Goal: Task Accomplishment & Management: Use online tool/utility

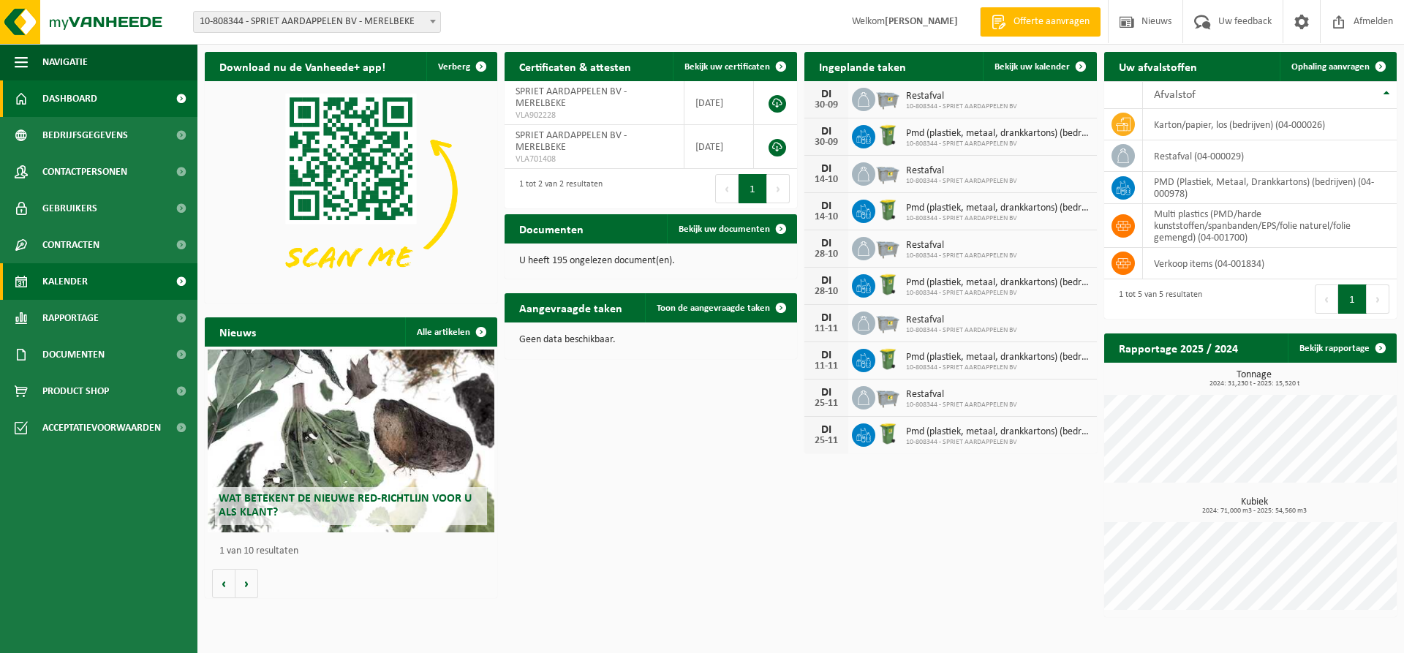
click at [76, 281] on span "Kalender" at bounding box center [64, 281] width 45 height 37
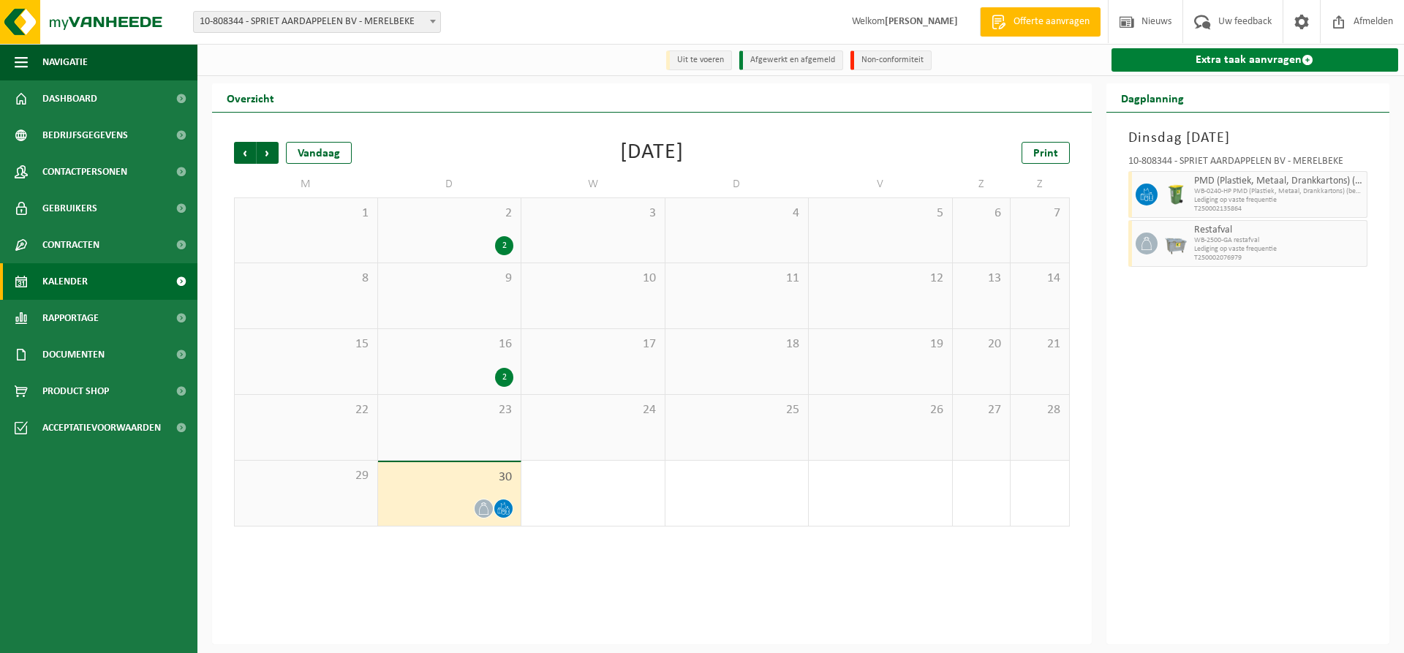
click at [1257, 58] on link "Extra taak aanvragen" at bounding box center [1254, 59] width 287 height 23
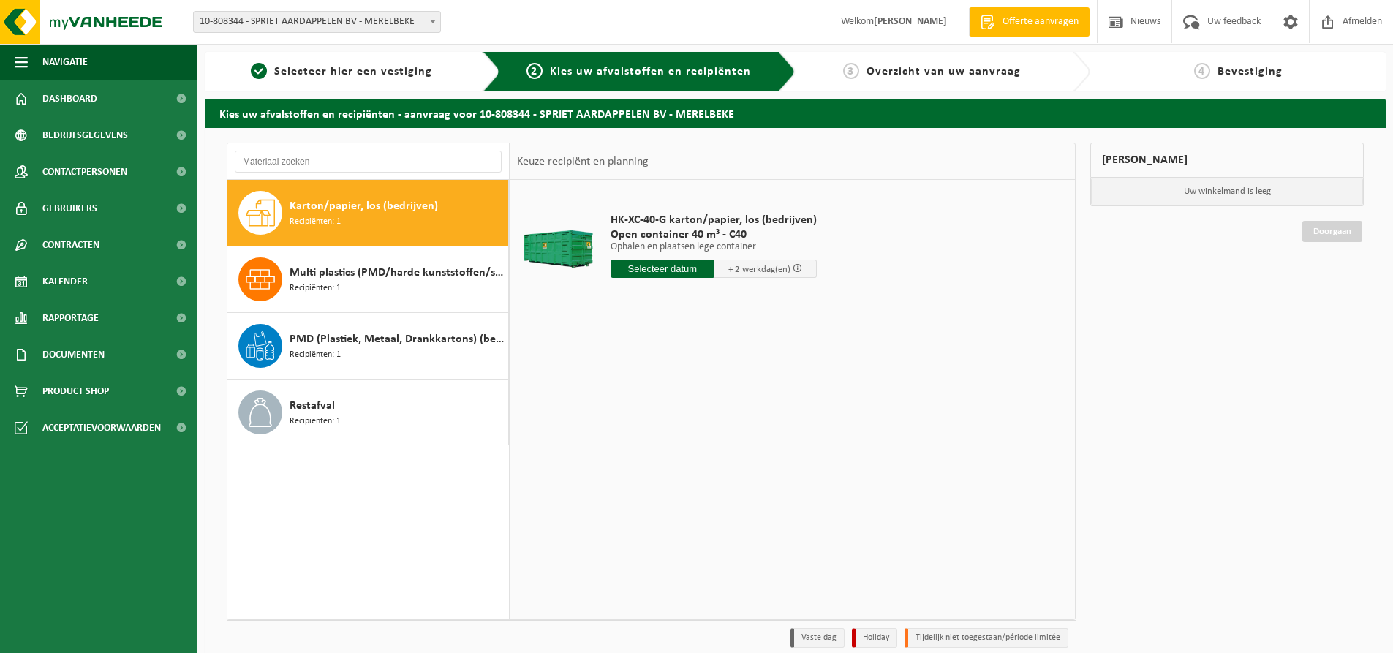
click at [670, 266] on input "text" at bounding box center [662, 269] width 103 height 18
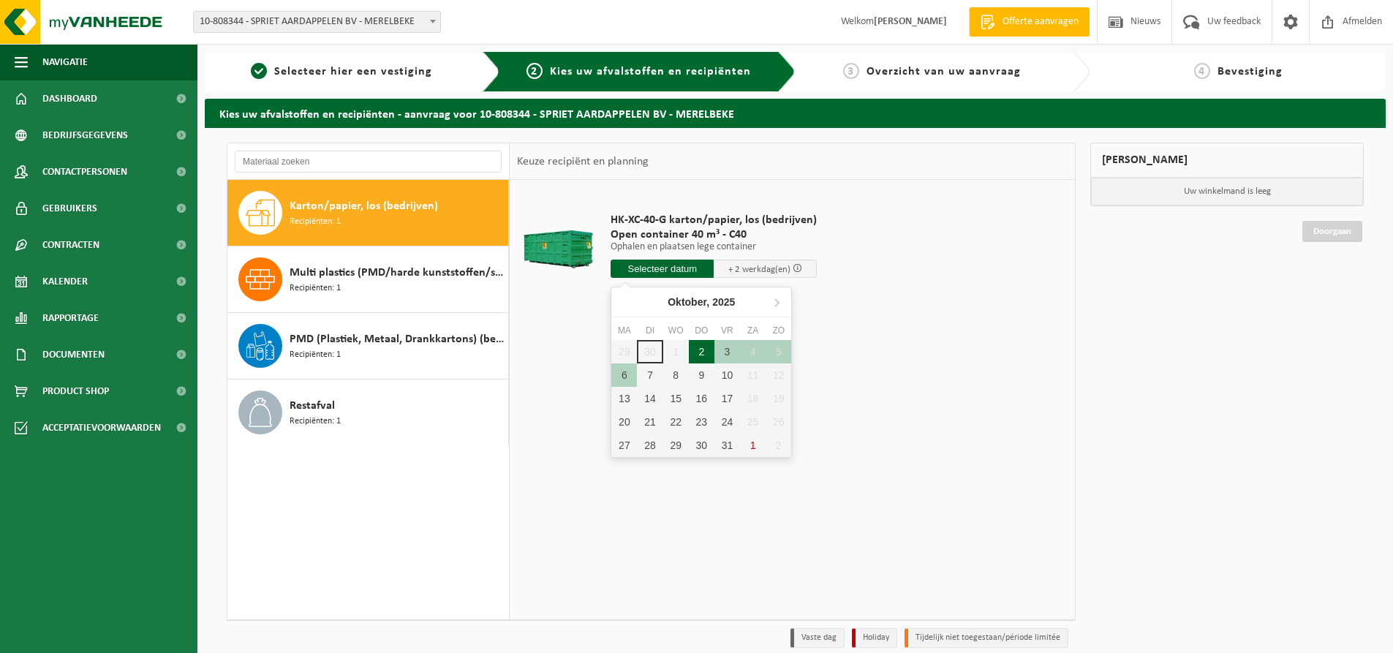
click at [703, 349] on div "2" at bounding box center [702, 351] width 26 height 23
type input "Van 2025-10-02"
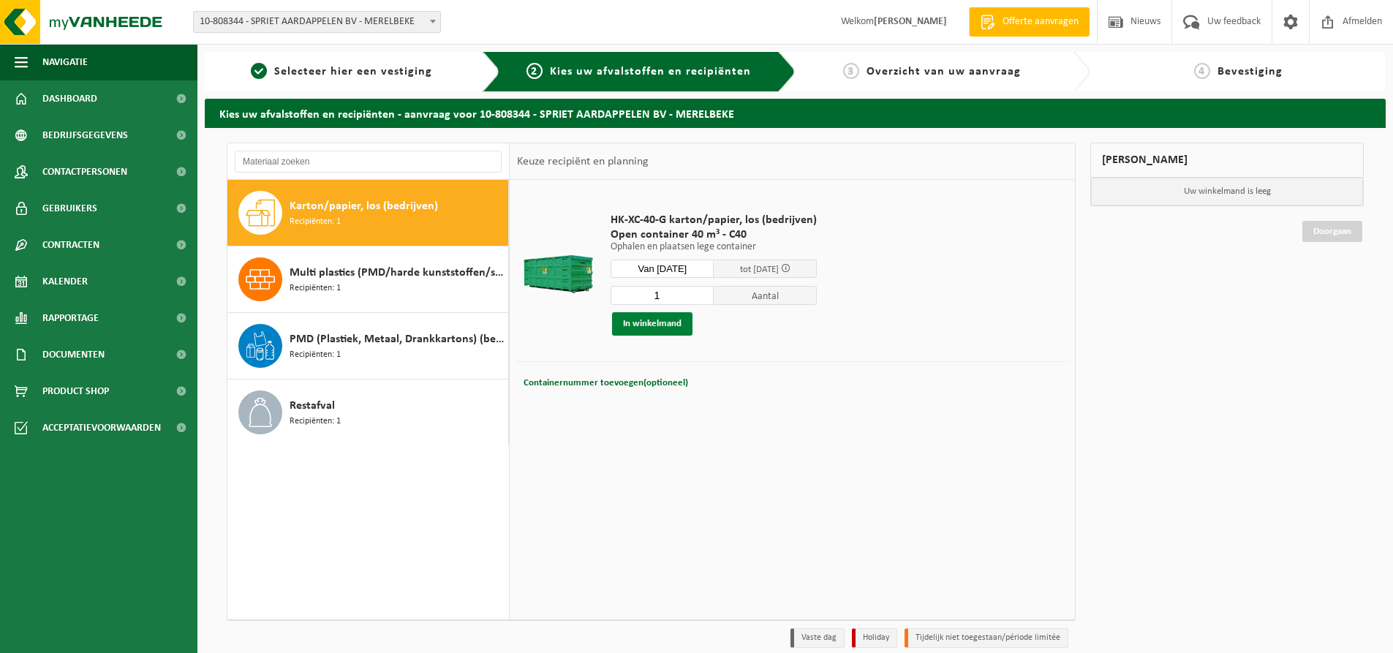
click at [675, 323] on button "In winkelmand" at bounding box center [652, 323] width 80 height 23
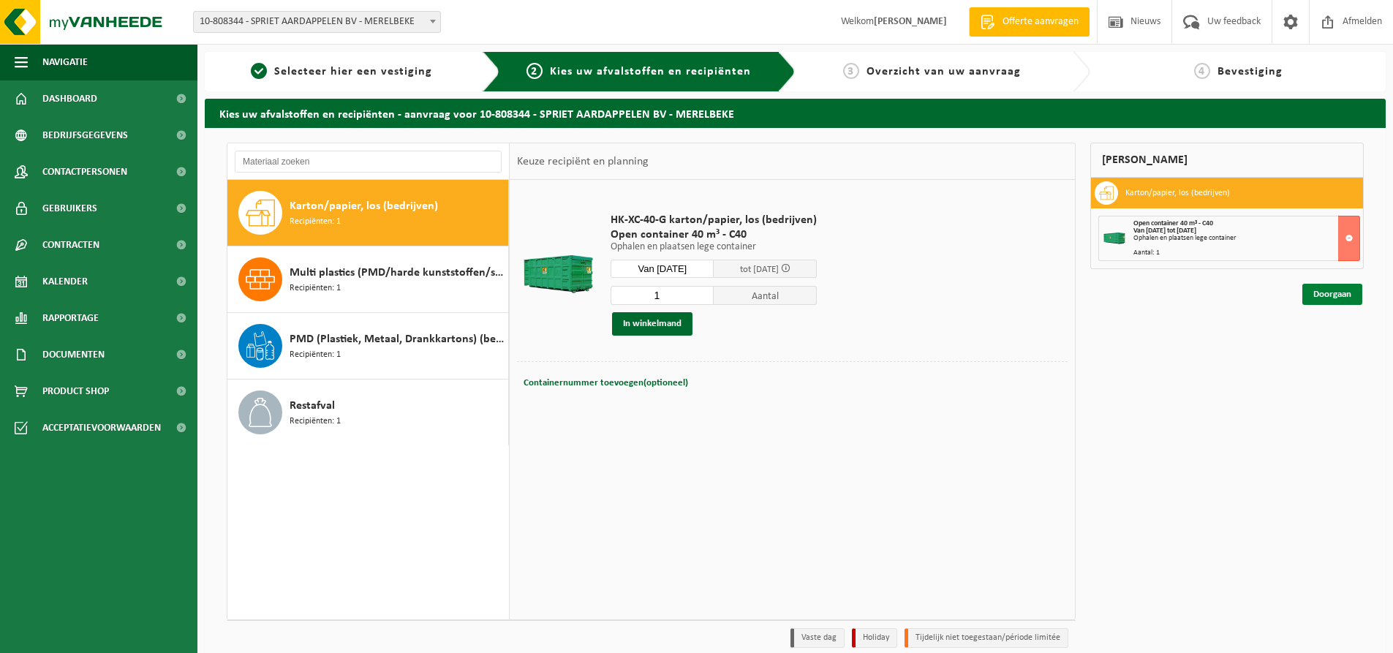
click at [1331, 296] on link "Doorgaan" at bounding box center [1332, 294] width 60 height 21
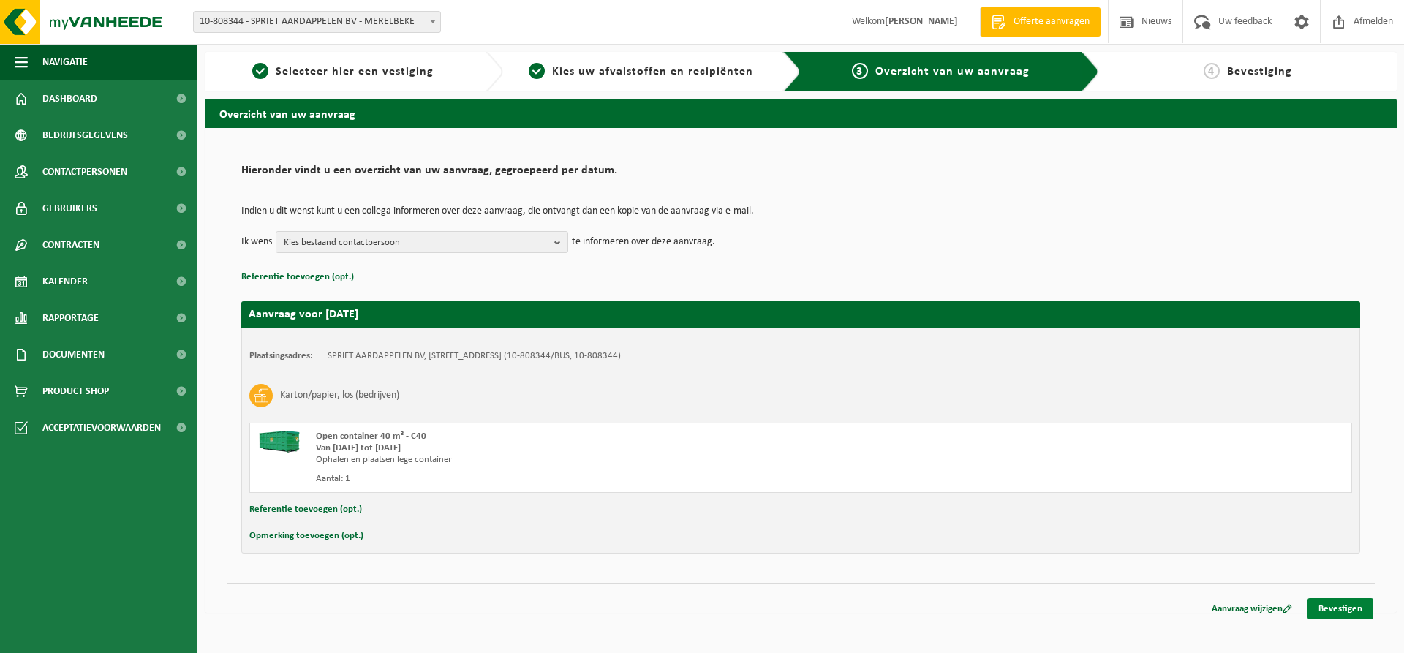
click at [1353, 605] on link "Bevestigen" at bounding box center [1340, 608] width 66 height 21
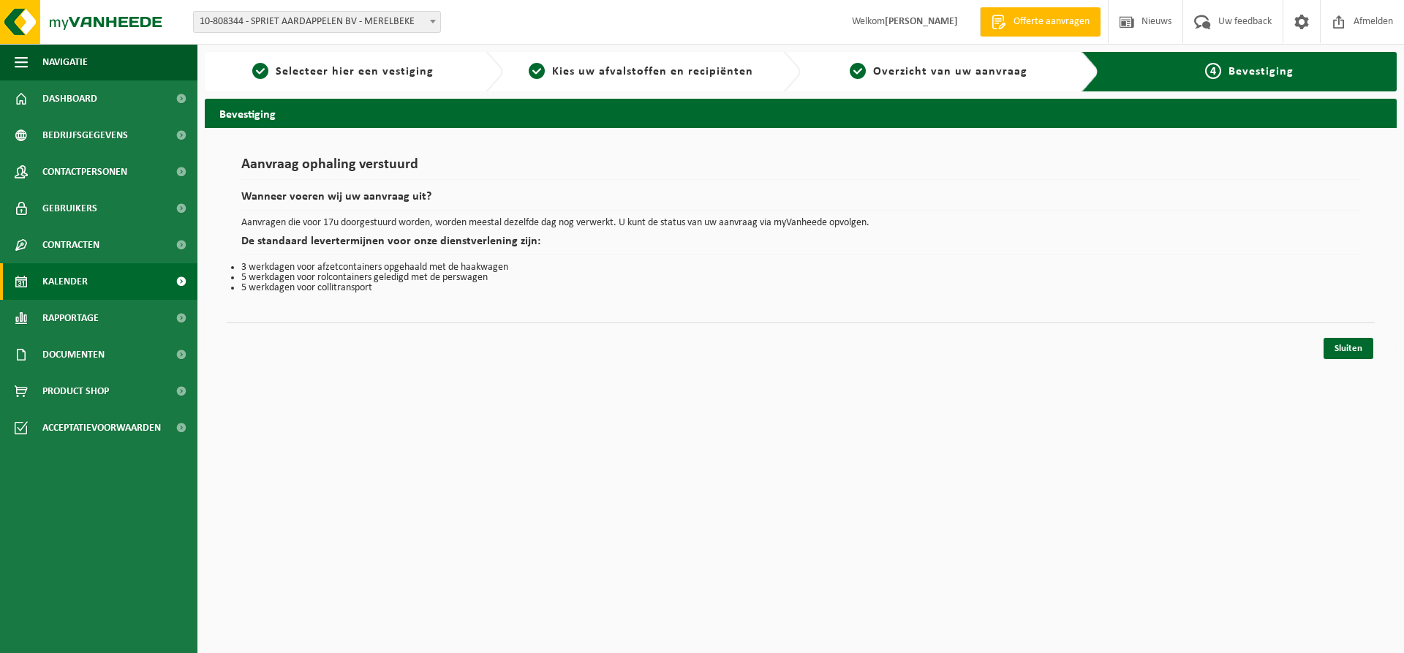
click at [86, 285] on span "Kalender" at bounding box center [64, 281] width 45 height 37
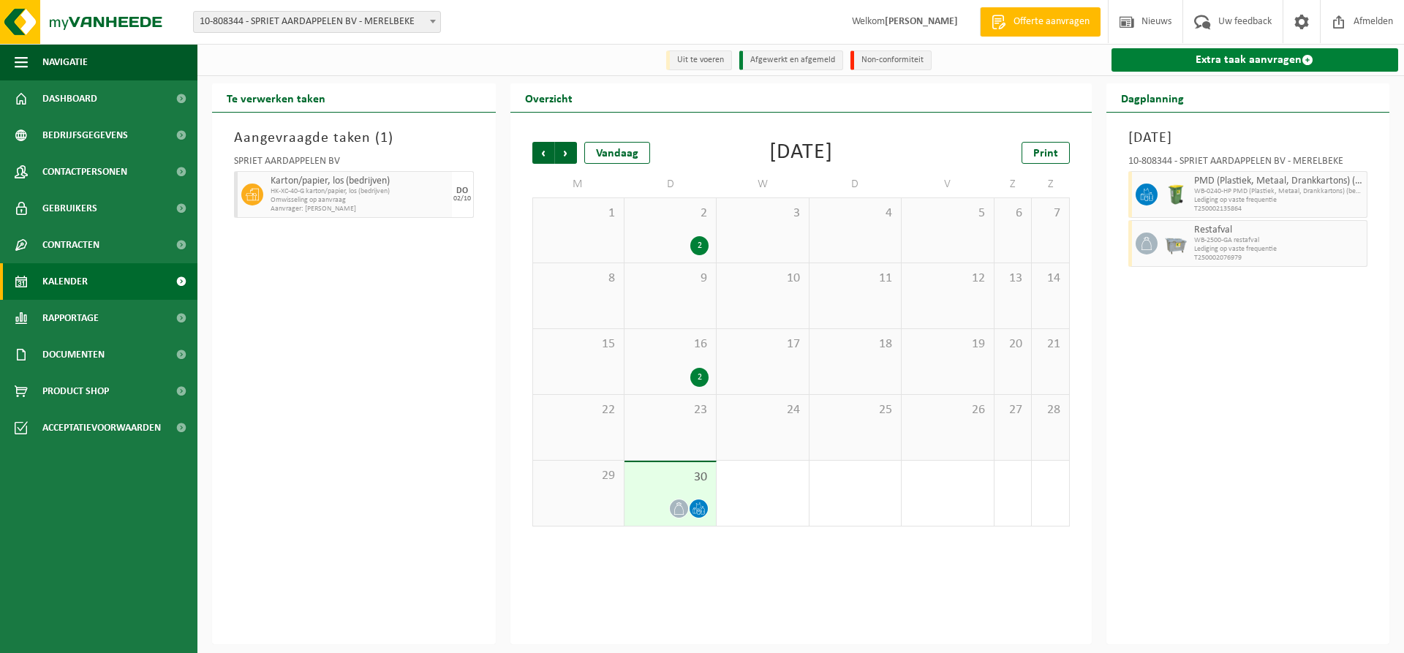
click at [1230, 64] on link "Extra taak aanvragen" at bounding box center [1254, 59] width 287 height 23
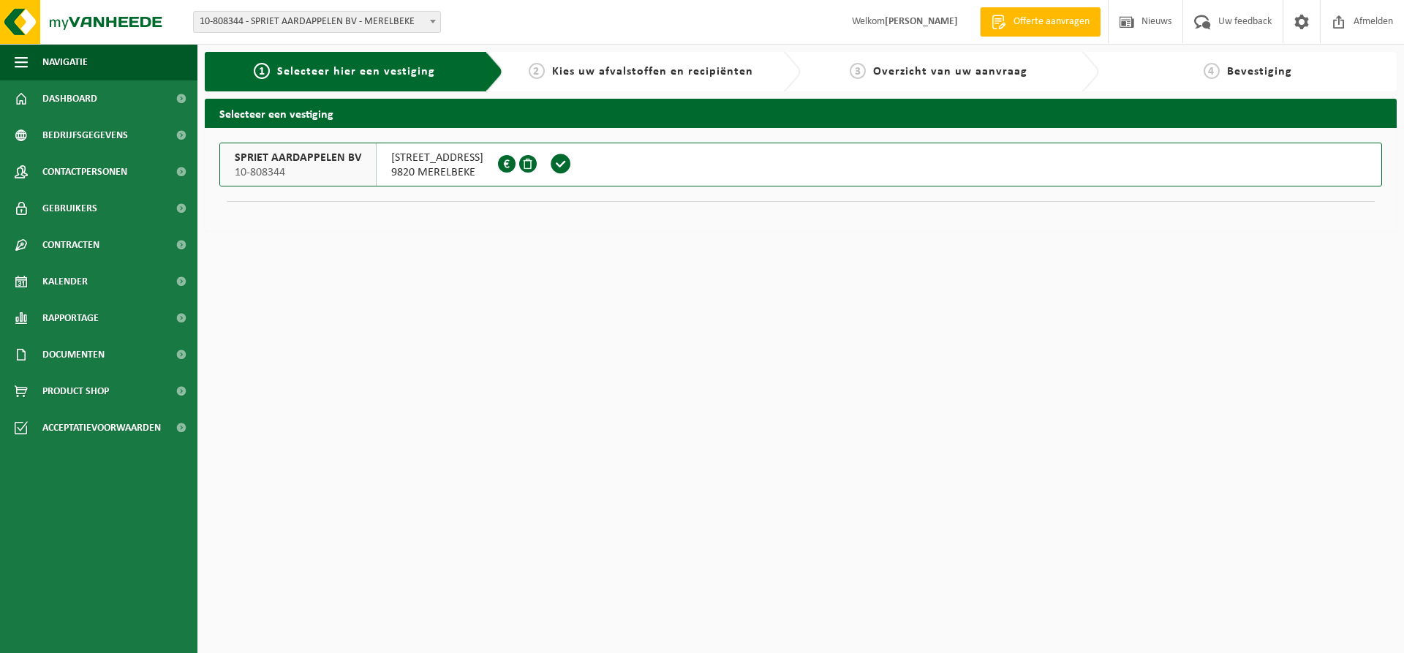
click at [457, 159] on span "GULDENSPORENLAAN 11" at bounding box center [437, 158] width 92 height 15
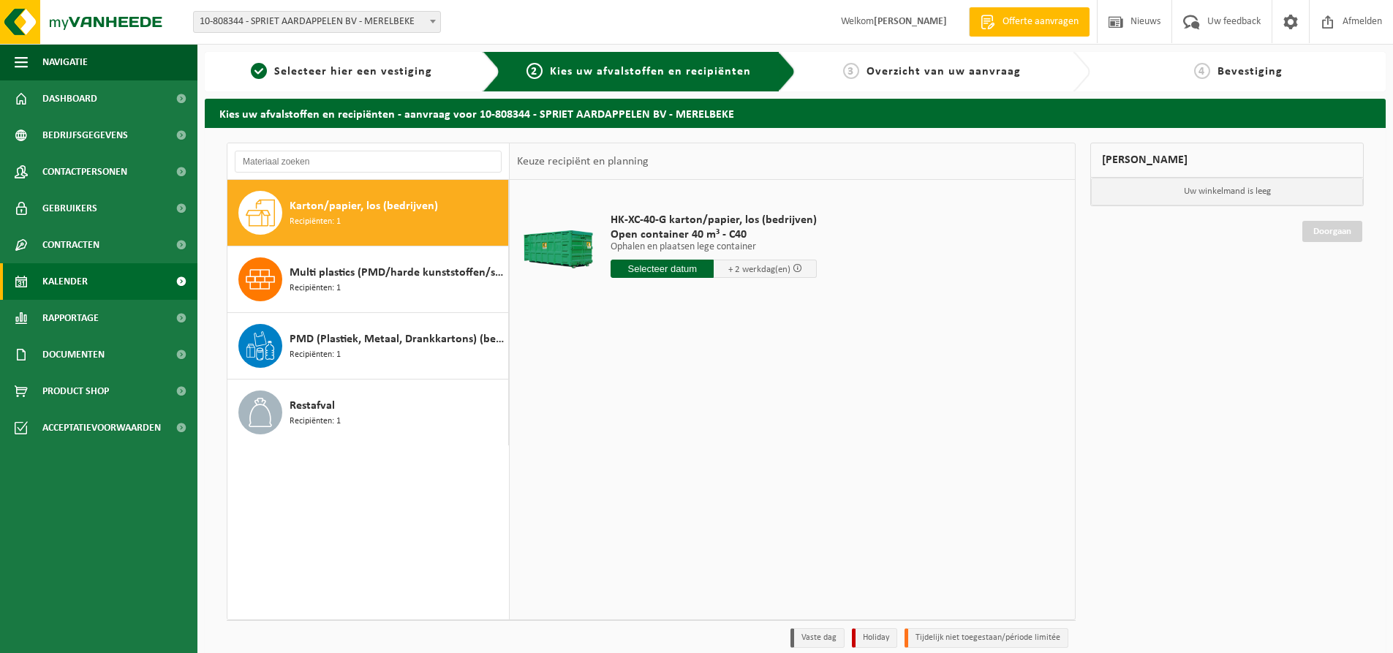
click at [89, 279] on link "Kalender" at bounding box center [98, 281] width 197 height 37
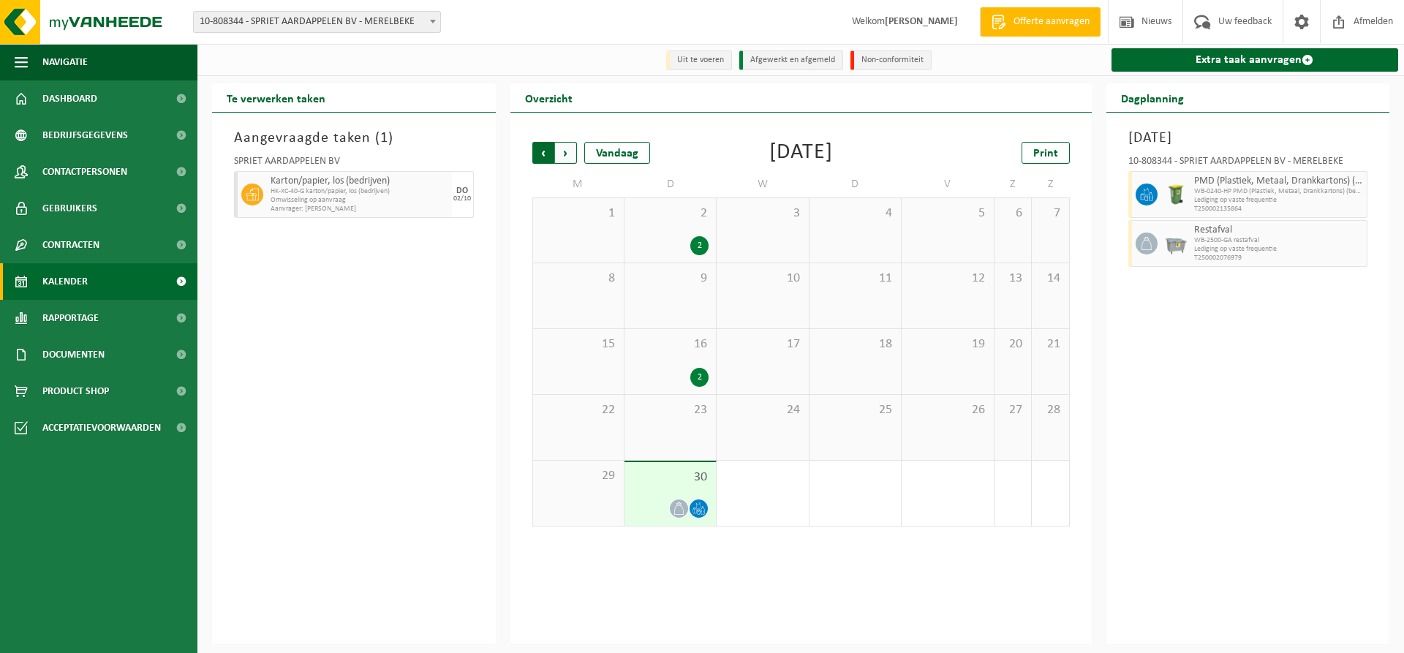
click at [562, 154] on span "Volgende" at bounding box center [566, 153] width 22 height 22
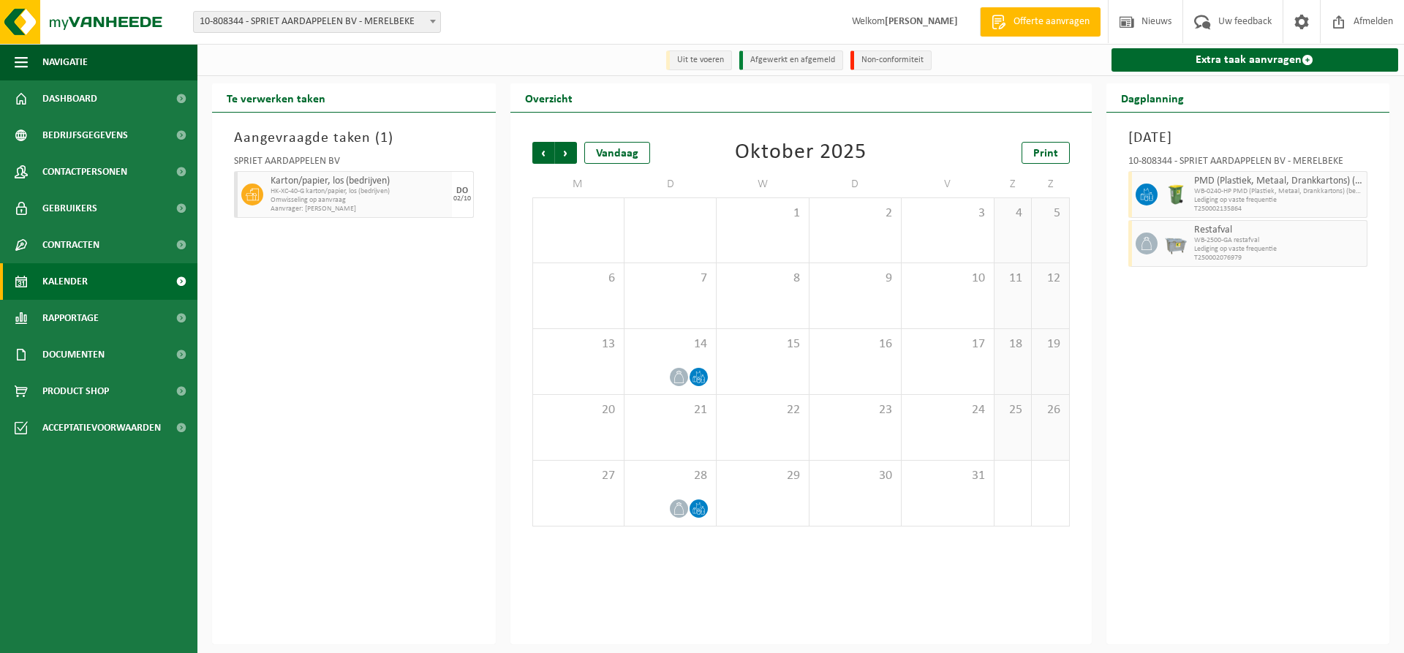
click at [1272, 198] on span "Lediging op vaste frequentie" at bounding box center [1279, 200] width 170 height 9
click at [1261, 241] on span "WB-2500-GA restafval" at bounding box center [1279, 240] width 170 height 9
click at [796, 223] on div "1" at bounding box center [762, 230] width 91 height 64
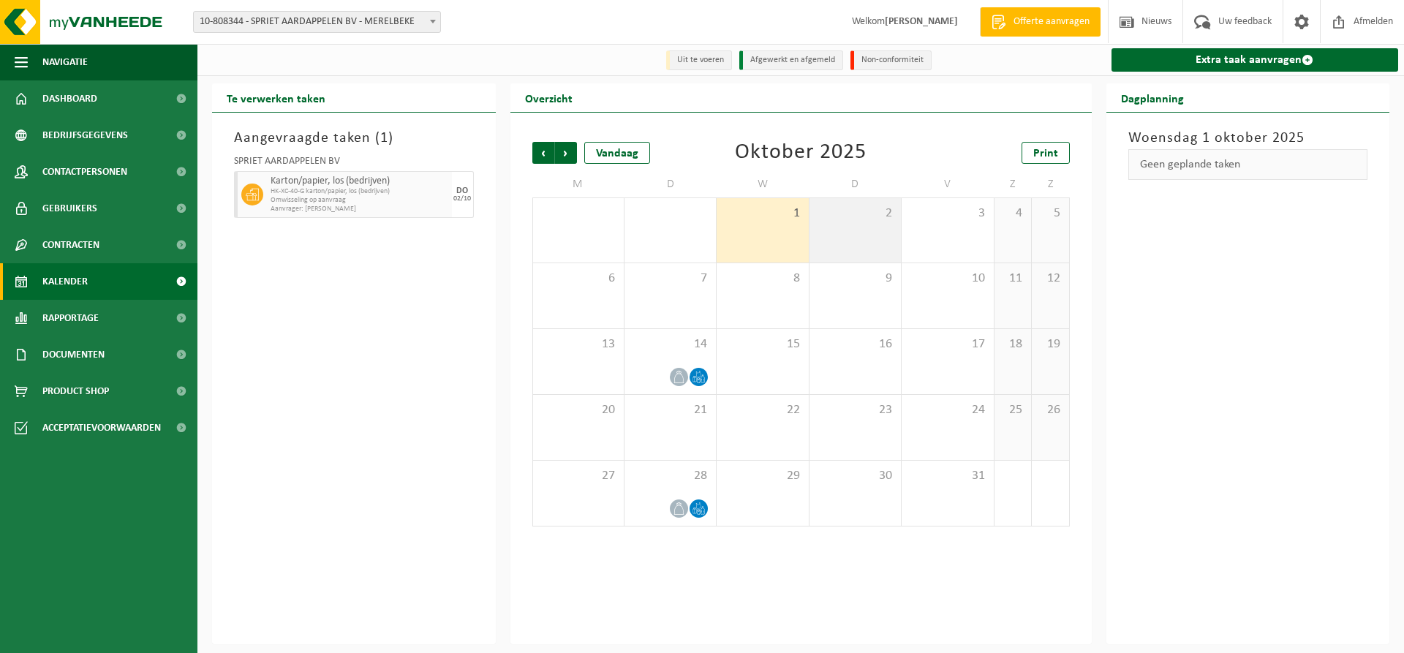
click at [845, 224] on div "2" at bounding box center [854, 230] width 91 height 64
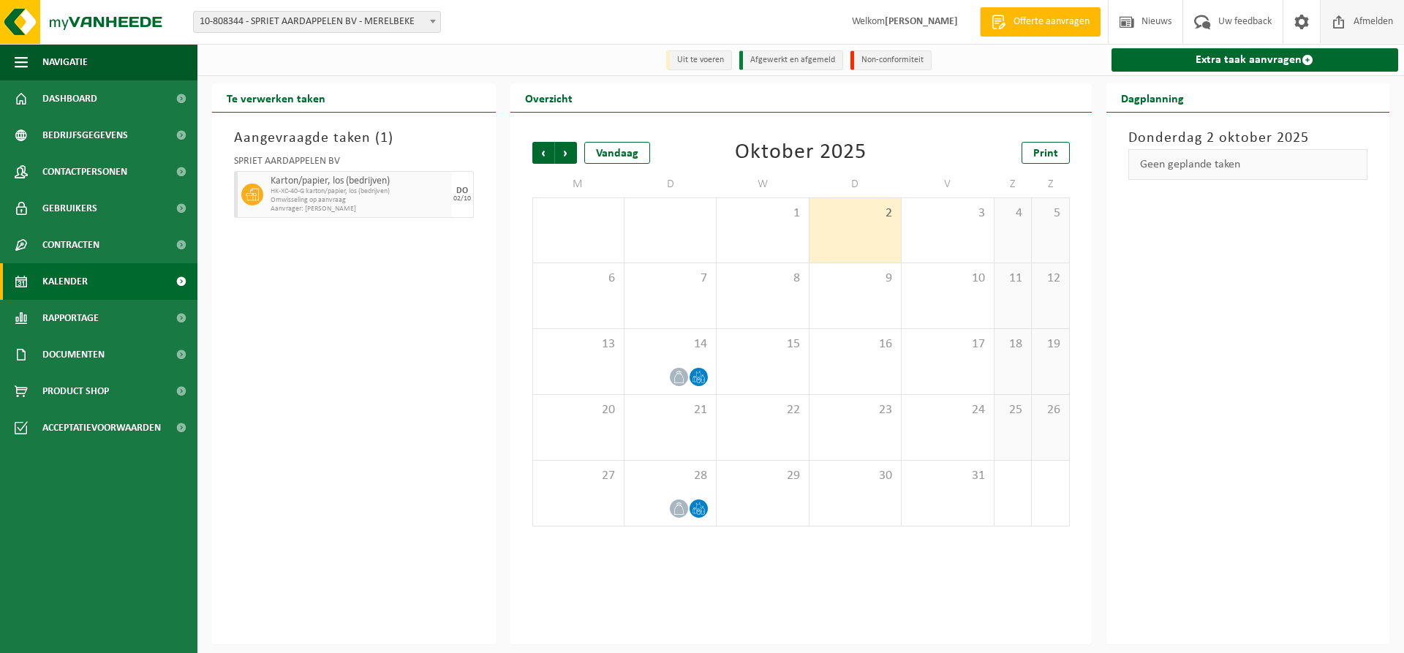
click at [1378, 19] on span "Afmelden" at bounding box center [1373, 21] width 47 height 43
